Goal: Task Accomplishment & Management: Use online tool/utility

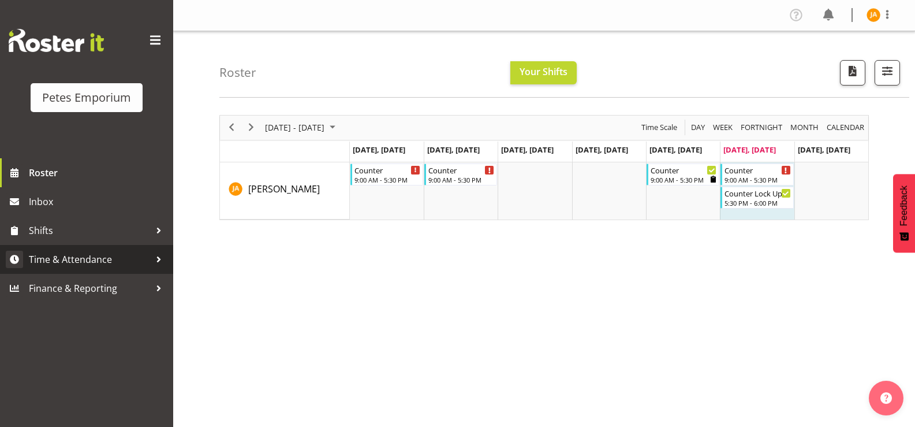
click at [96, 257] on span "Time & Attendance" at bounding box center [89, 259] width 121 height 17
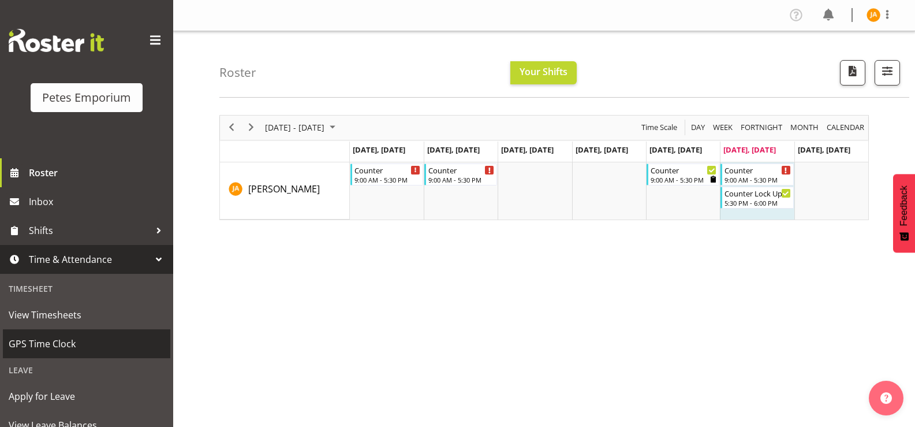
click at [61, 343] on span "GPS Time Clock" at bounding box center [87, 343] width 156 height 17
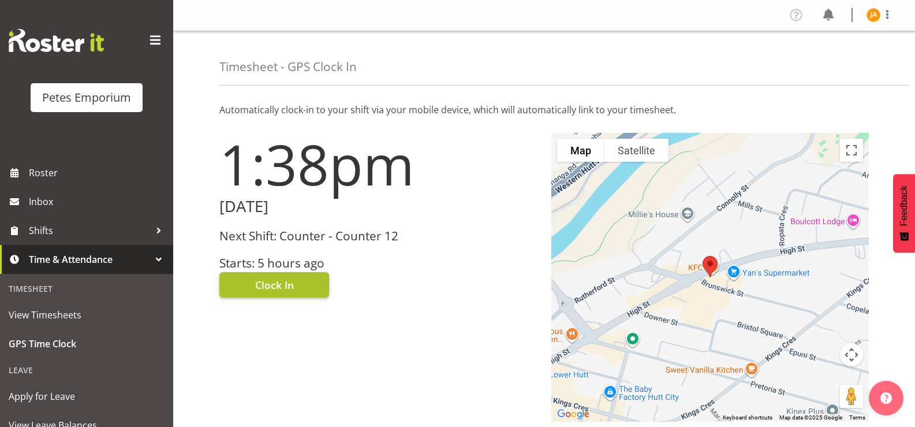
click at [296, 291] on button "Clock In" at bounding box center [274, 284] width 110 height 25
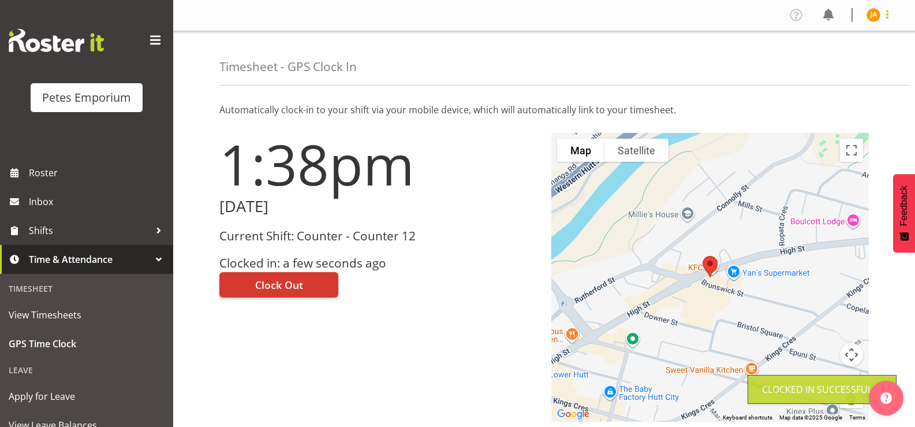
click at [887, 18] on span at bounding box center [888, 15] width 14 height 14
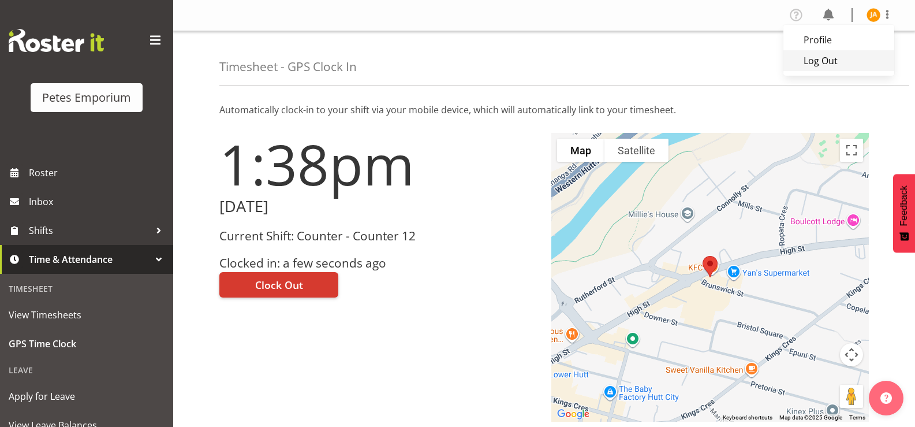
click at [834, 64] on link "Log Out" at bounding box center [839, 60] width 111 height 21
